Goal: Obtain resource: Download file/media

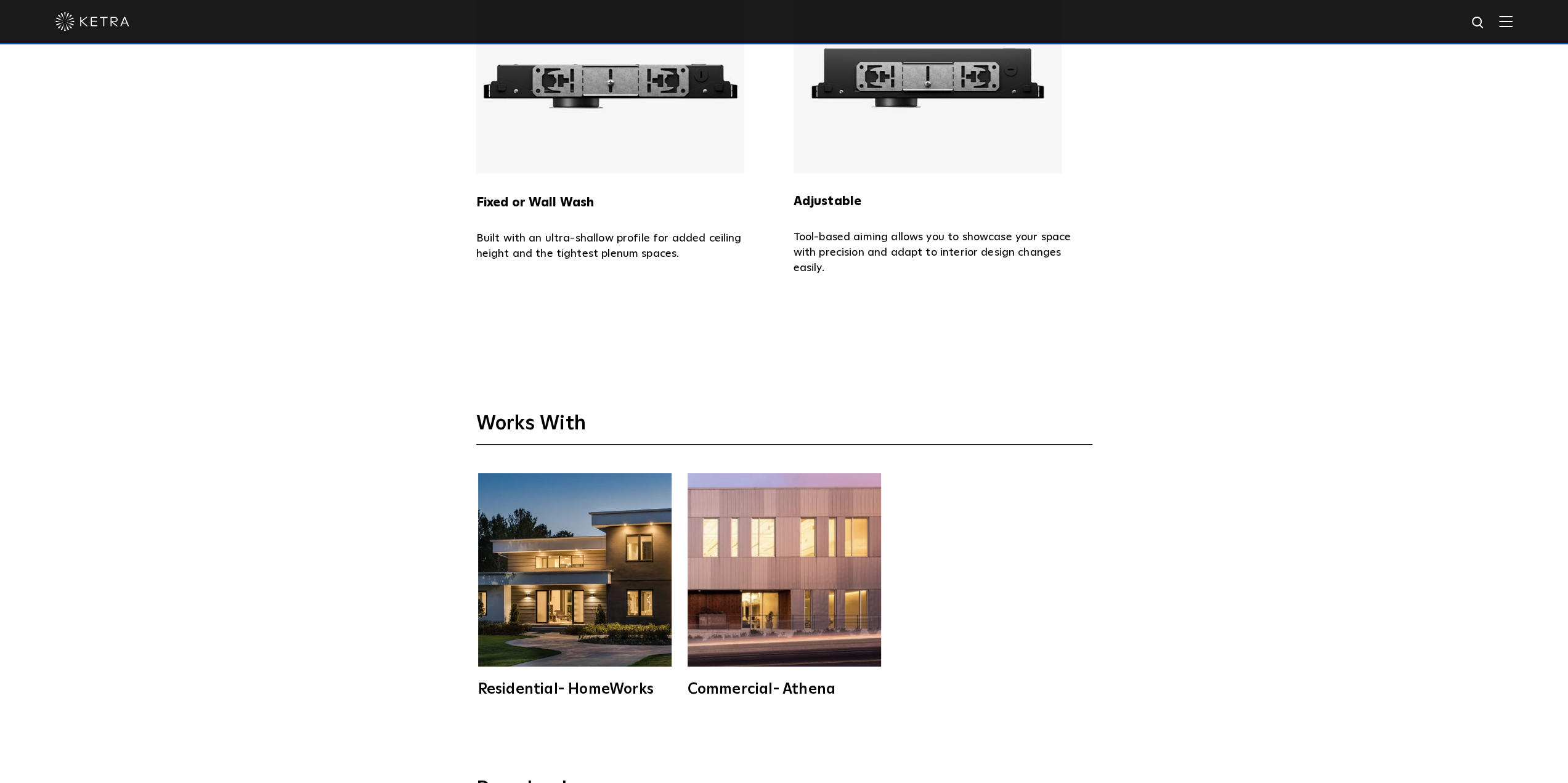
scroll to position [4195, 0]
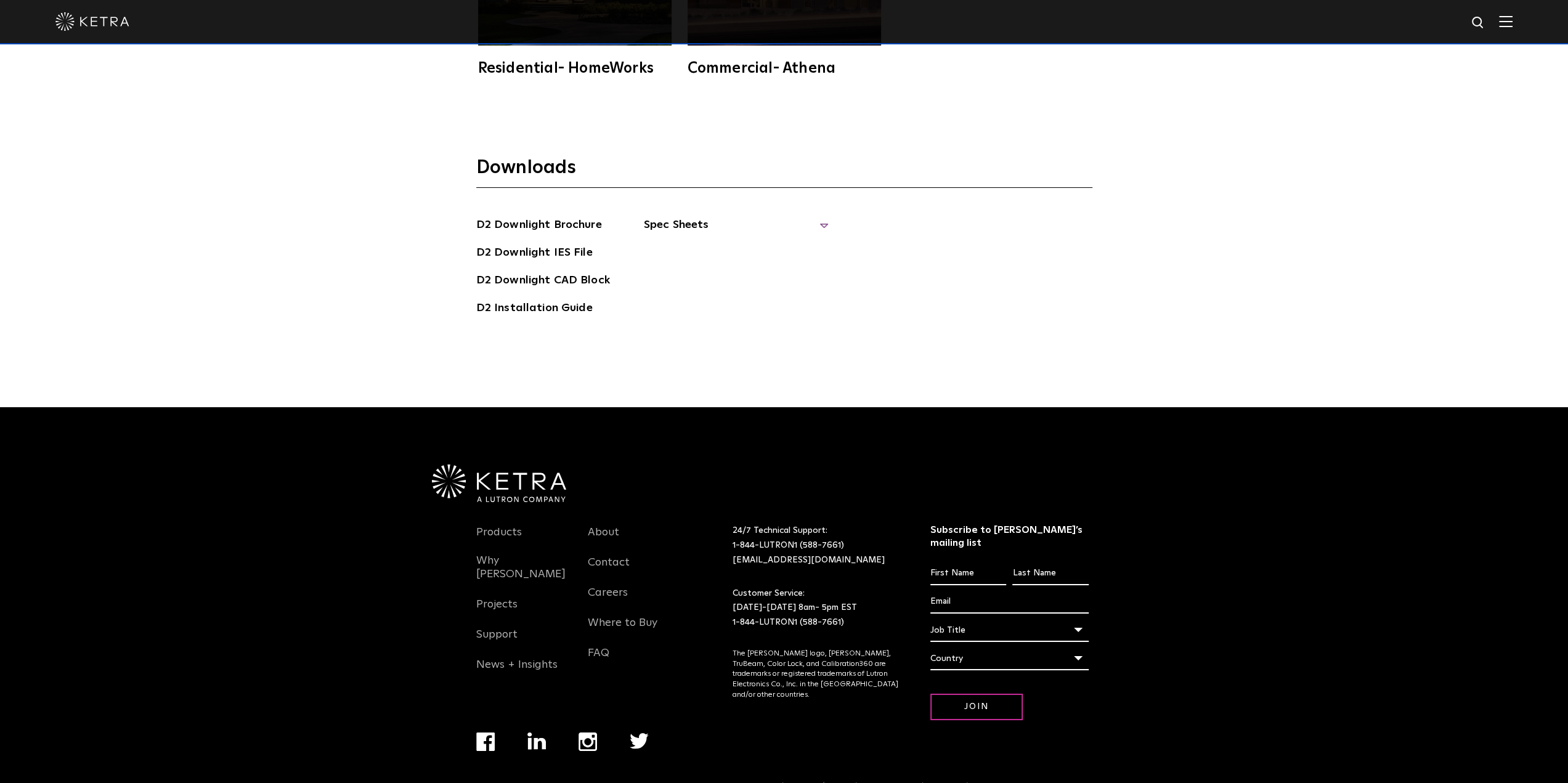
click at [695, 217] on span "Spec Sheets" at bounding box center [736, 230] width 185 height 27
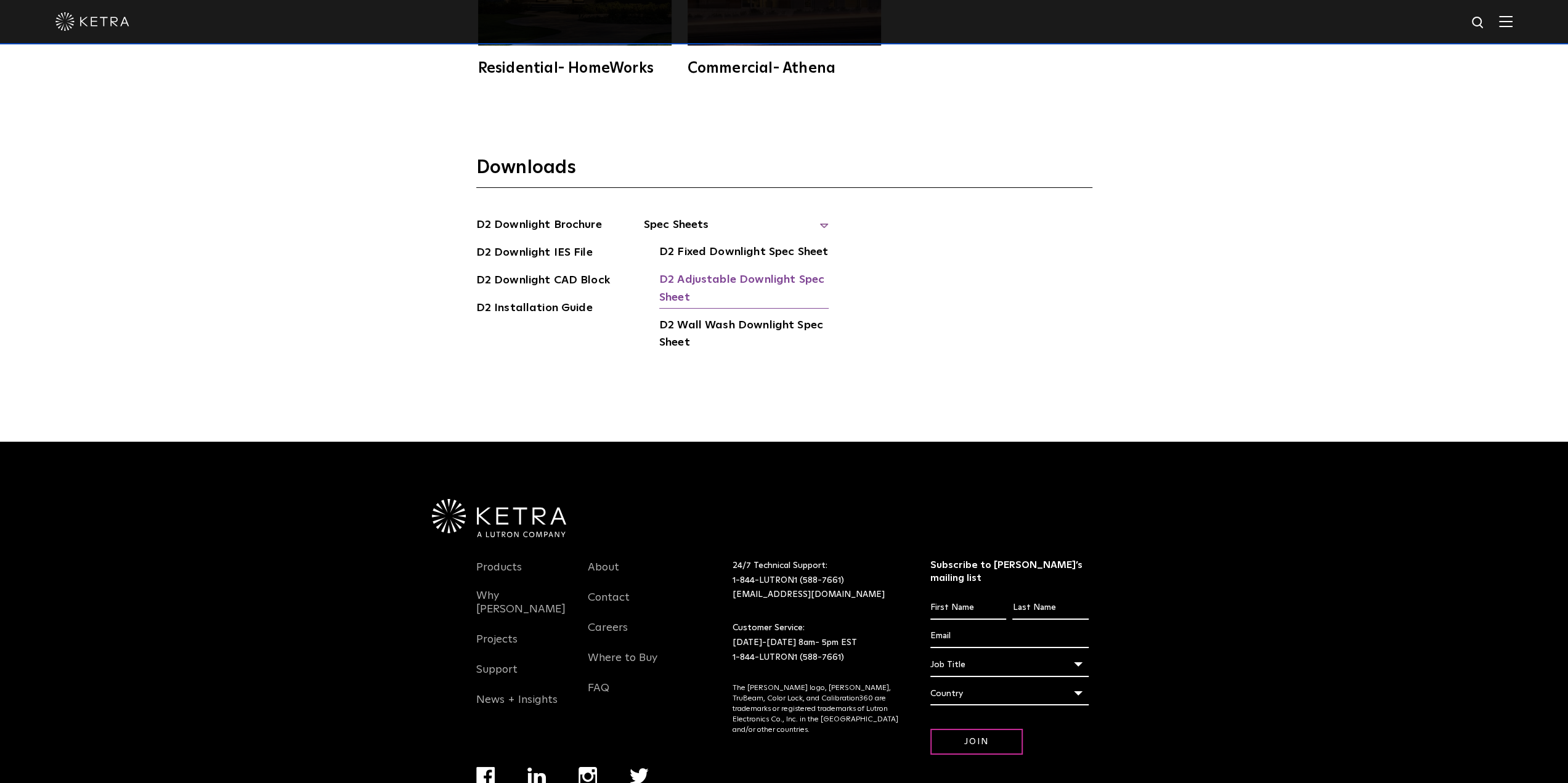
click at [701, 271] on link "D2 Adjustable Downlight Spec Sheet" at bounding box center [743, 290] width 169 height 37
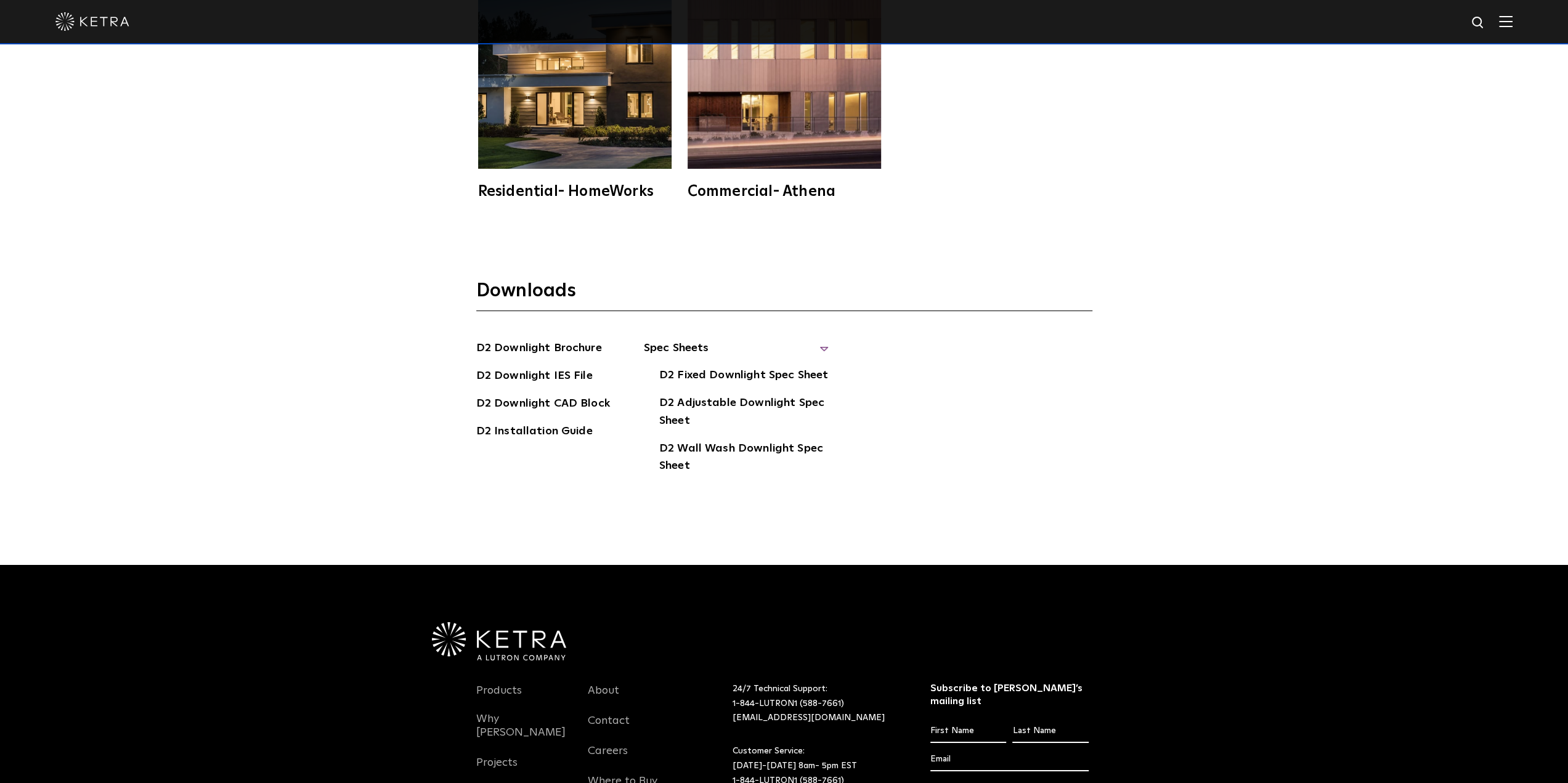
click at [1512, 25] on img at bounding box center [1506, 21] width 14 height 11
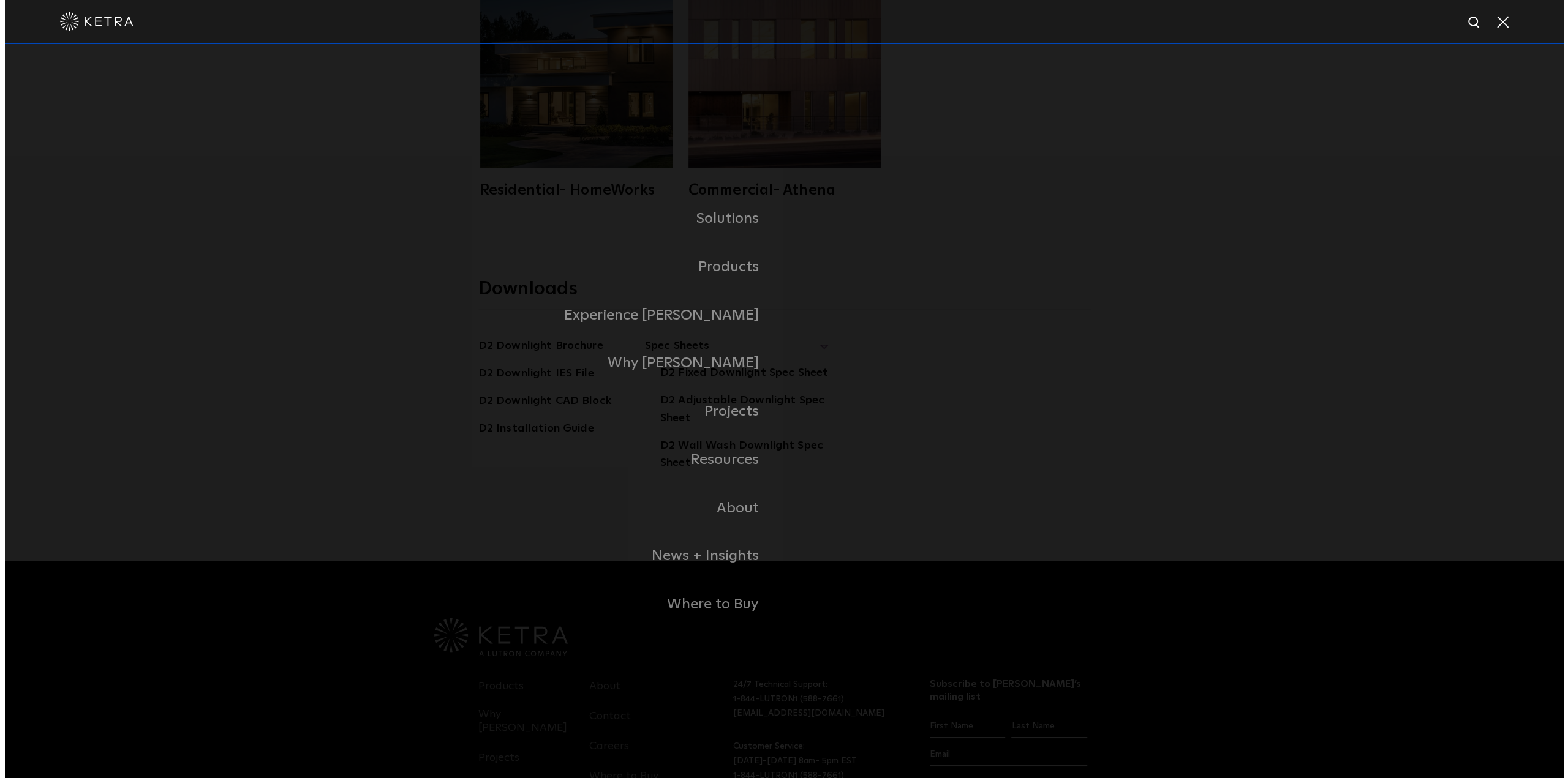
scroll to position [4050, 0]
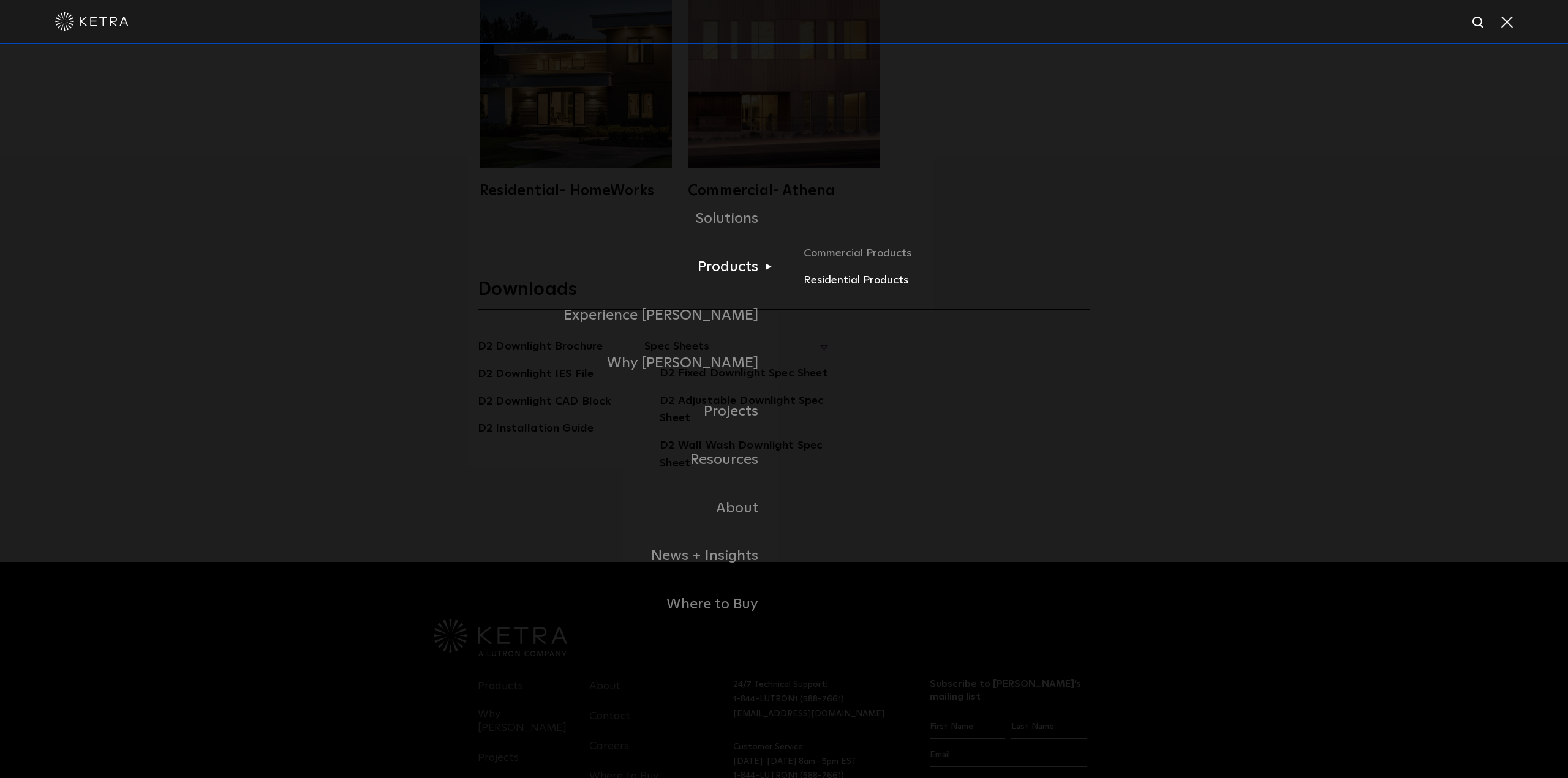
click at [840, 285] on link "Residential Products" at bounding box center [947, 281] width 287 height 18
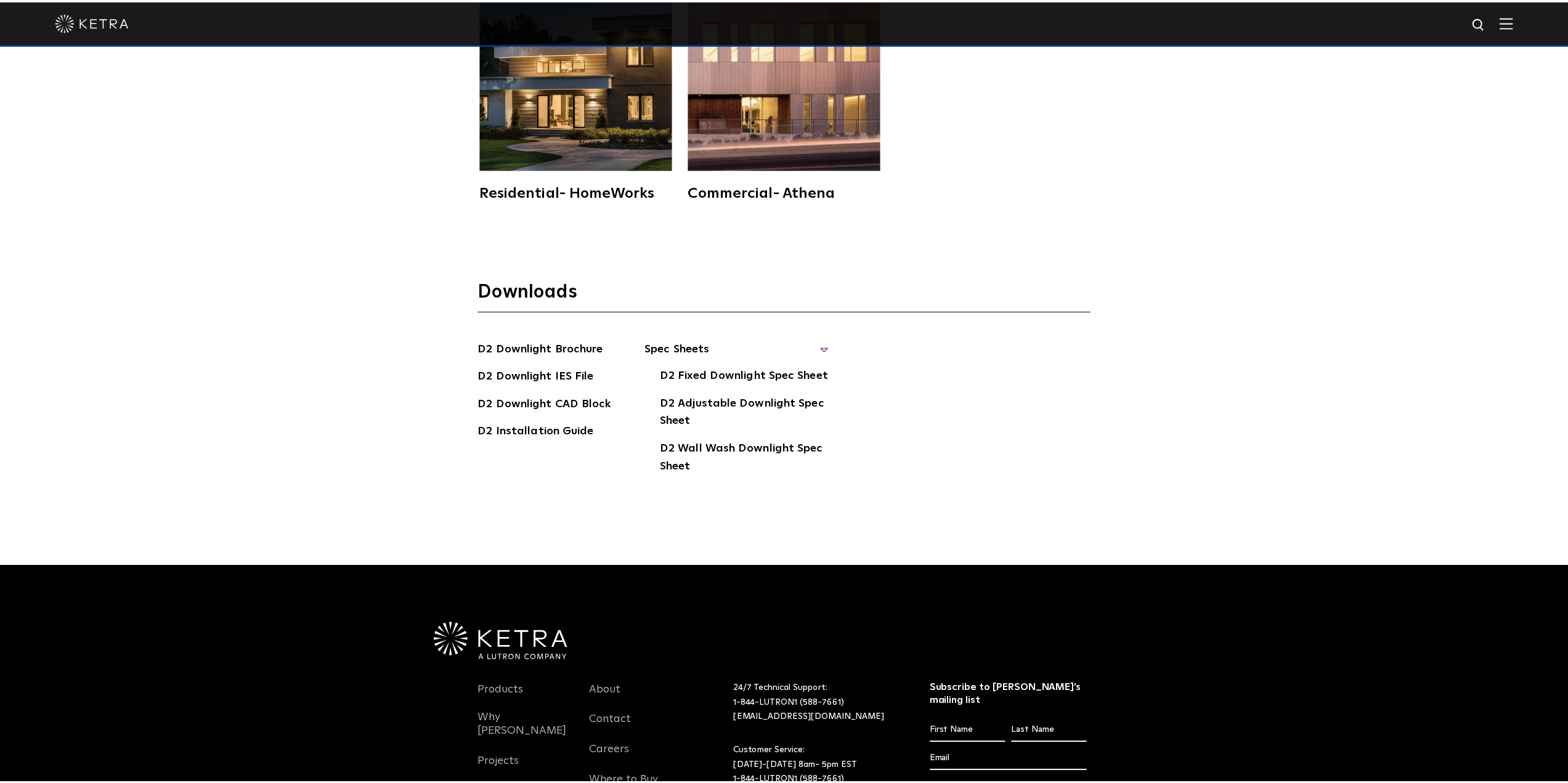
scroll to position [4071, 0]
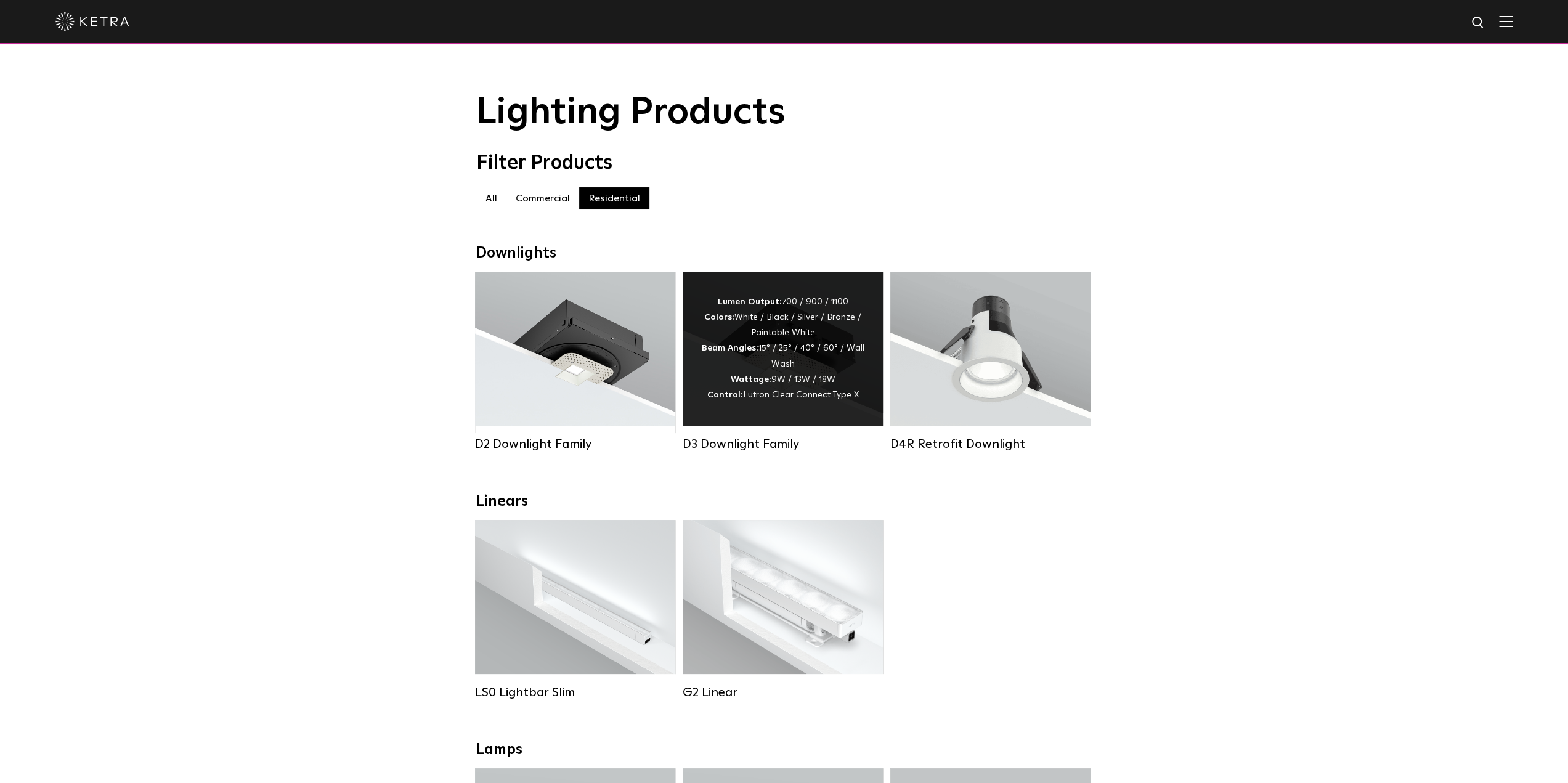
click at [791, 375] on div "Lumen Output: 700 / 900 / 1100 Colors: White / Black / Silver / Bronze / Painta…" at bounding box center [783, 348] width 163 height 108
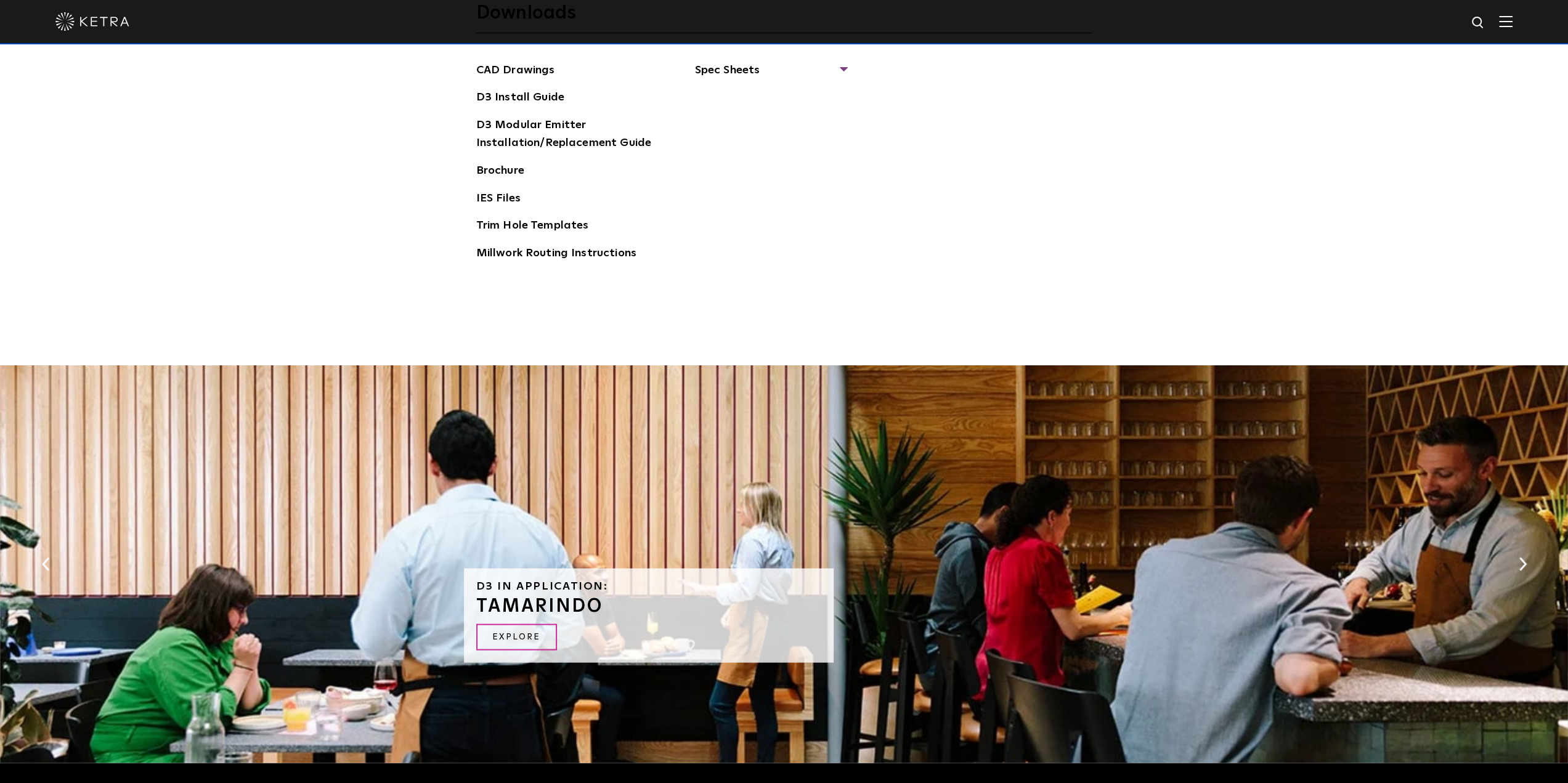
scroll to position [2206, 0]
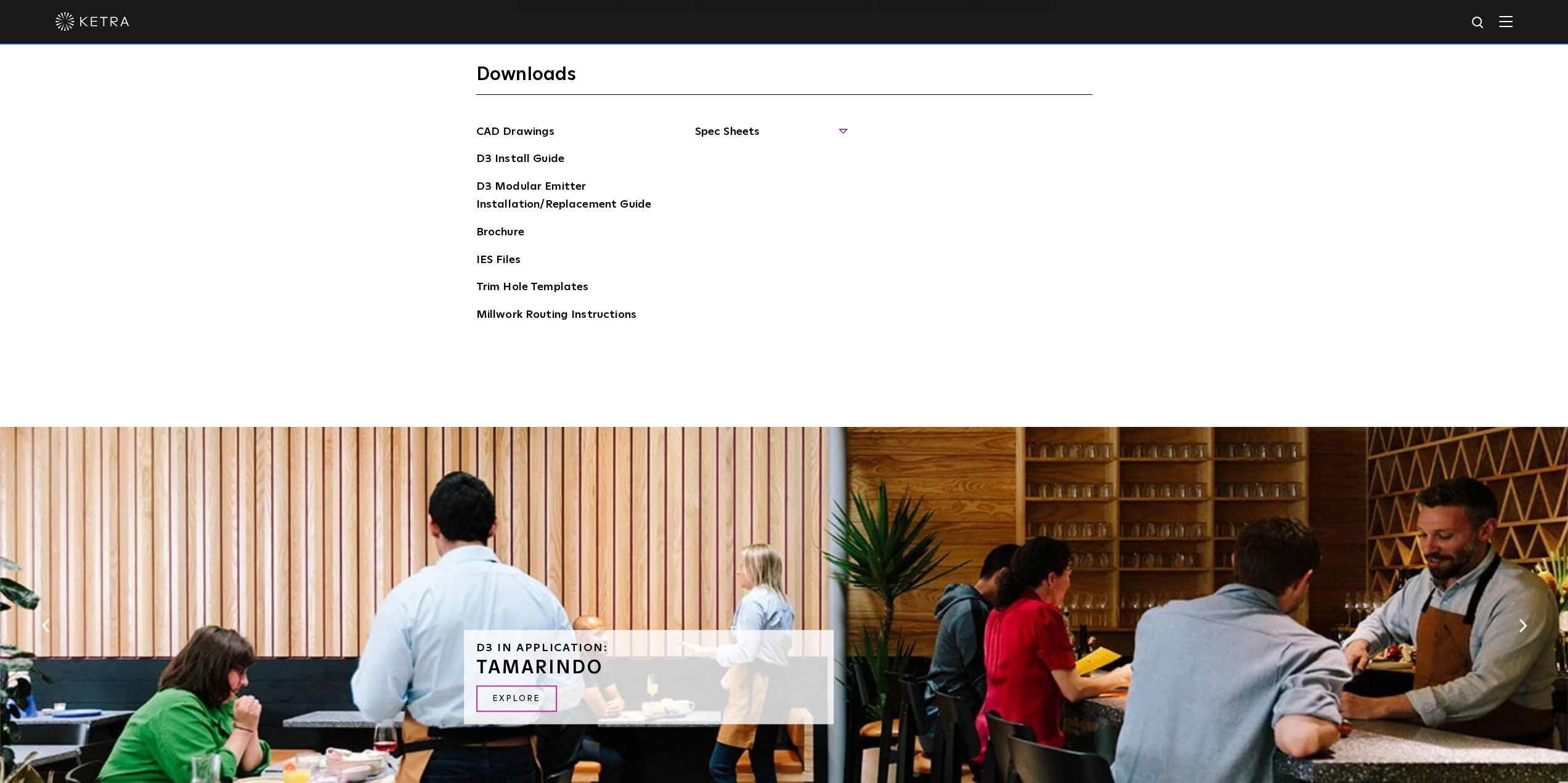
click at [761, 129] on span "Spec Sheets" at bounding box center [770, 137] width 151 height 27
click at [768, 161] on link "D3 Adjustable Round" at bounding box center [757, 159] width 94 height 14
